Goal: Task Accomplishment & Management: Manage account settings

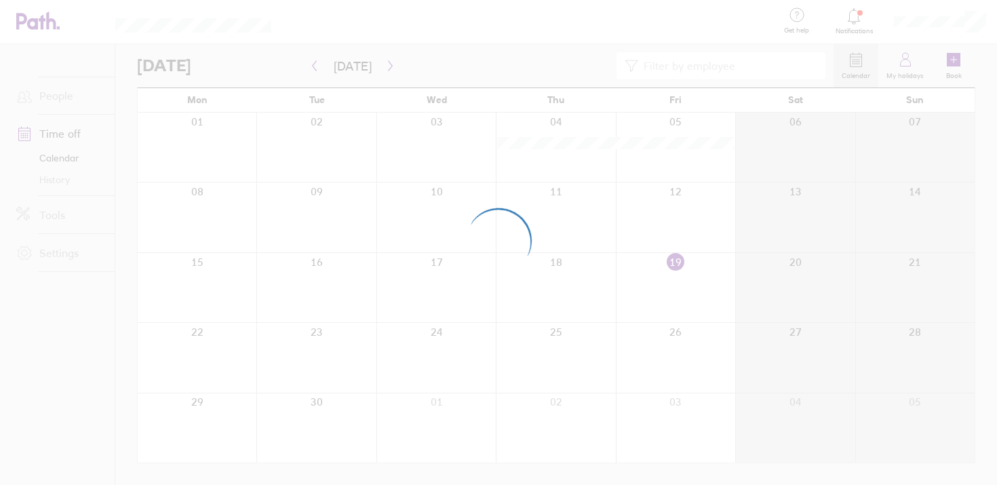
click at [940, 24] on div at bounding box center [498, 242] width 997 height 485
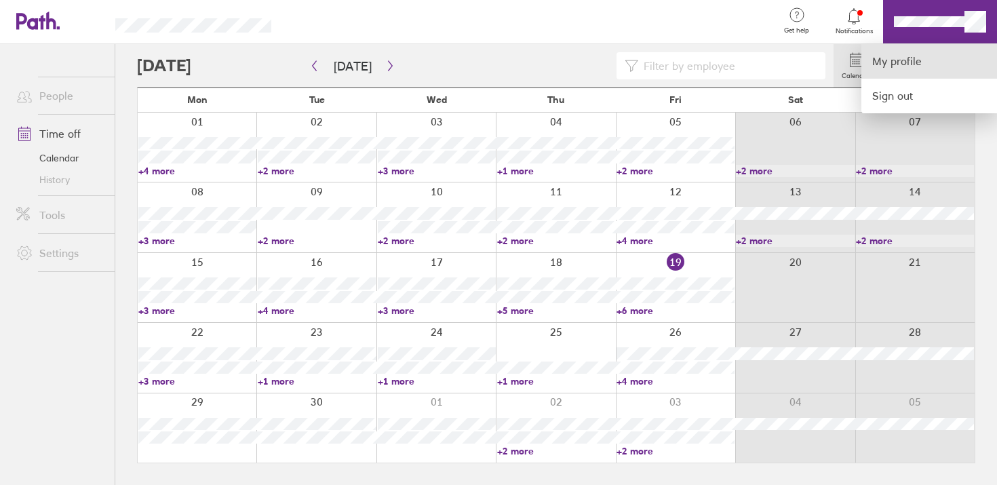
click at [907, 62] on link "My profile" at bounding box center [929, 61] width 136 height 35
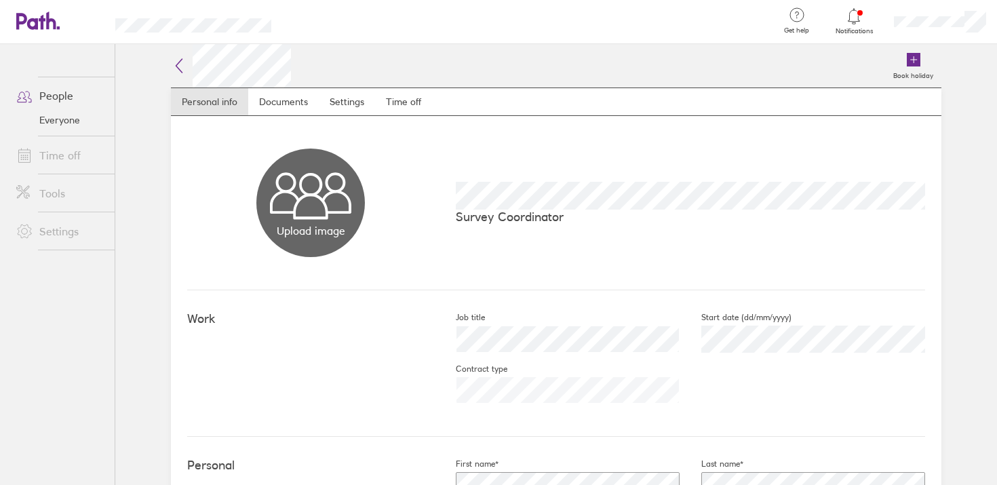
scroll to position [98, 0]
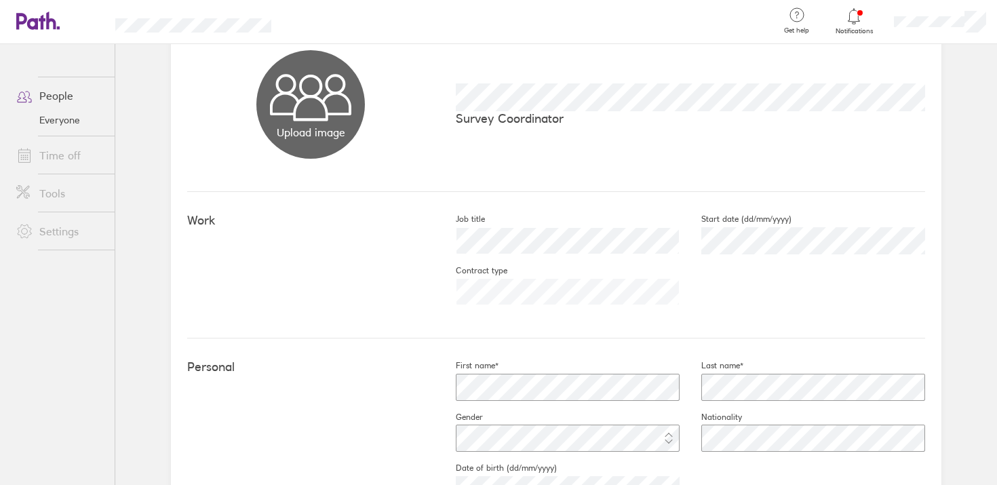
click at [71, 157] on link "Time off" at bounding box center [59, 155] width 109 height 27
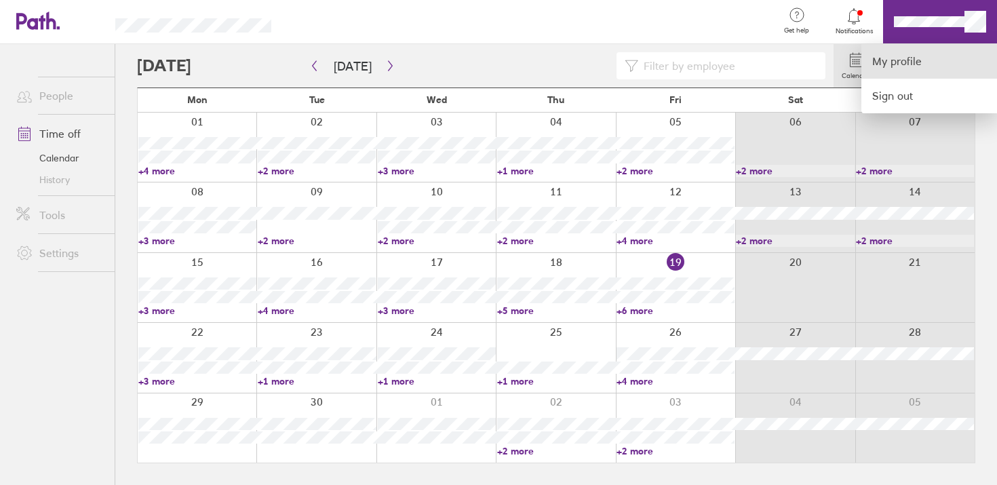
click at [898, 56] on link "My profile" at bounding box center [929, 61] width 136 height 35
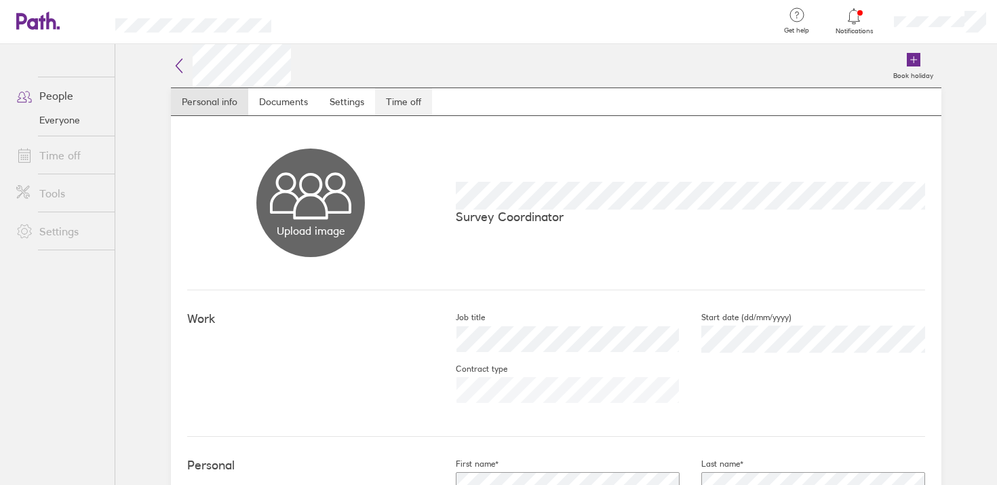
click at [404, 109] on link "Time off" at bounding box center [403, 101] width 57 height 27
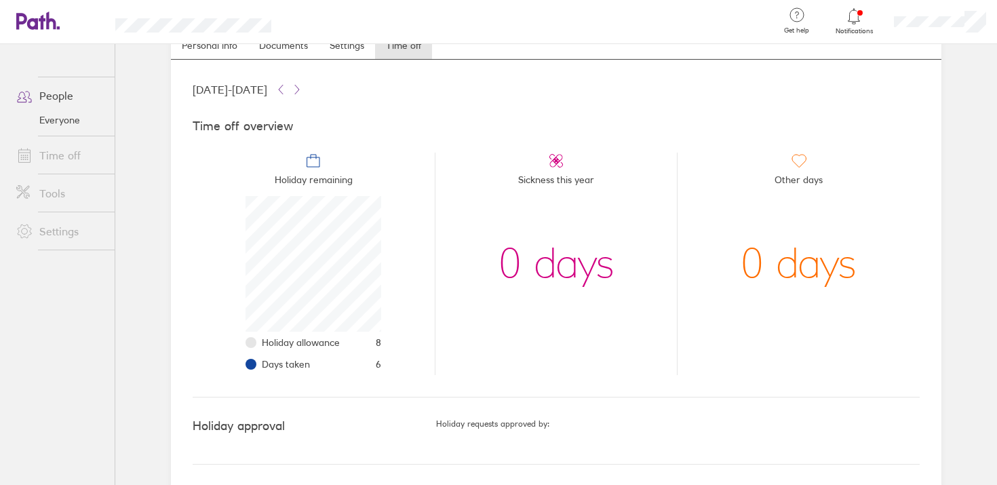
scroll to position [58, 0]
click at [66, 151] on link "Time off" at bounding box center [59, 155] width 109 height 27
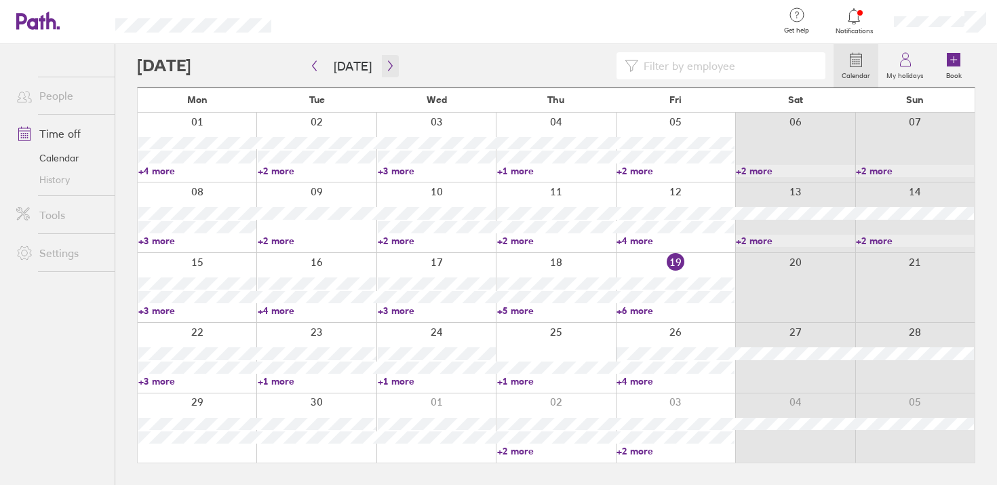
click at [388, 71] on icon "button" at bounding box center [390, 66] width 4 height 10
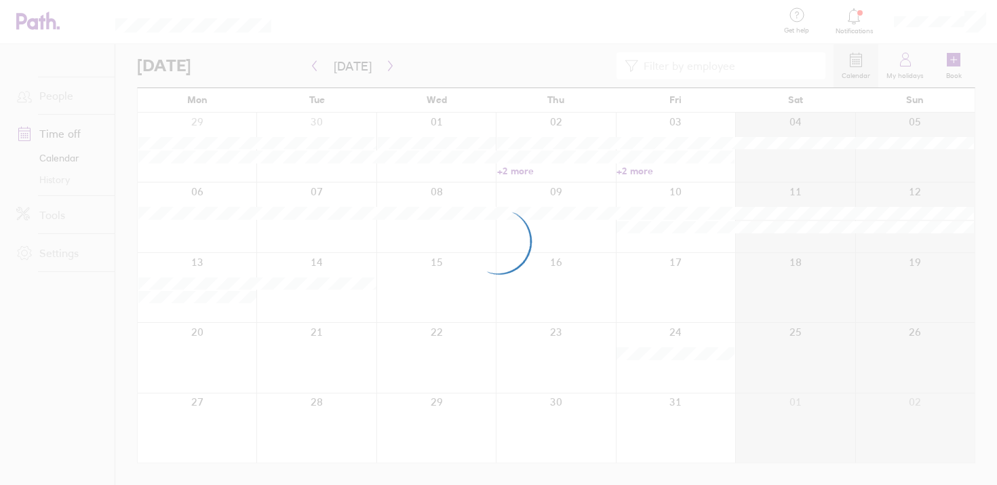
click at [384, 71] on div at bounding box center [498, 242] width 997 height 485
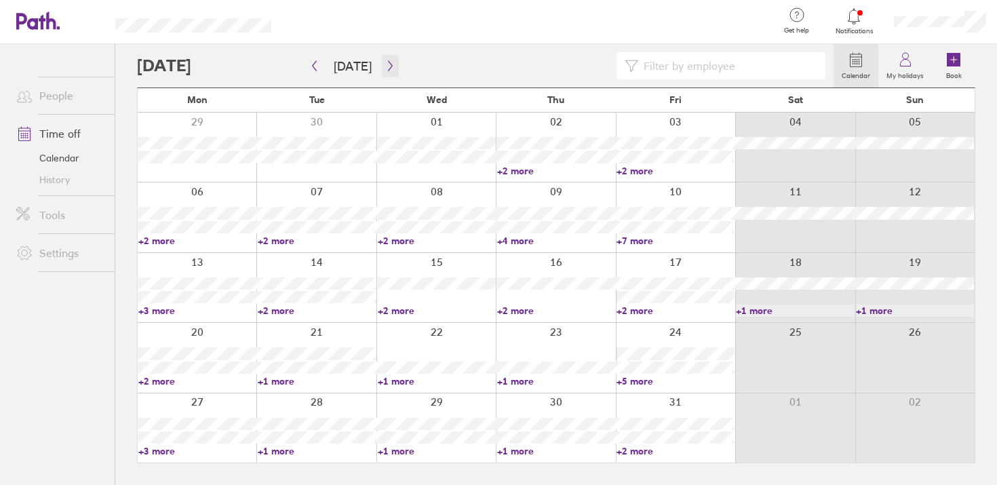
click at [385, 65] on icon "button" at bounding box center [390, 65] width 10 height 11
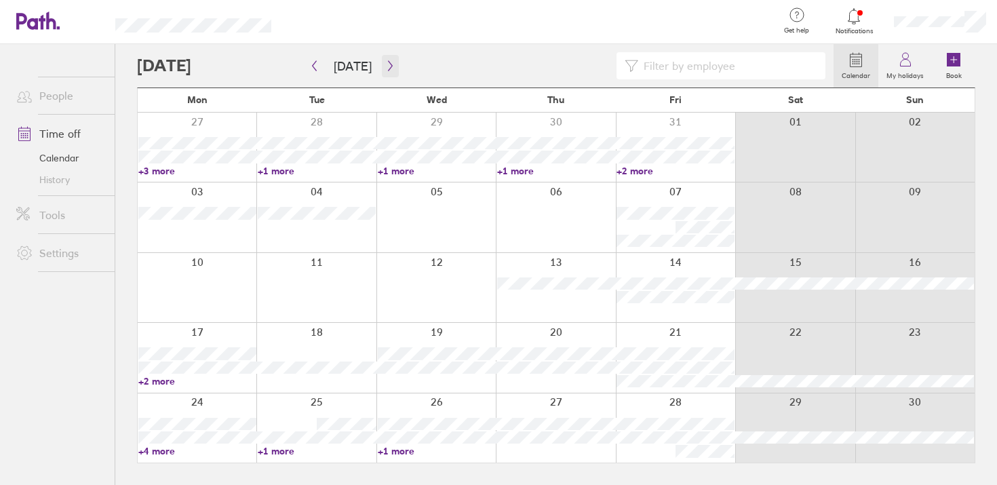
click at [385, 65] on icon "button" at bounding box center [390, 65] width 10 height 11
